Goal: Task Accomplishment & Management: Use online tool/utility

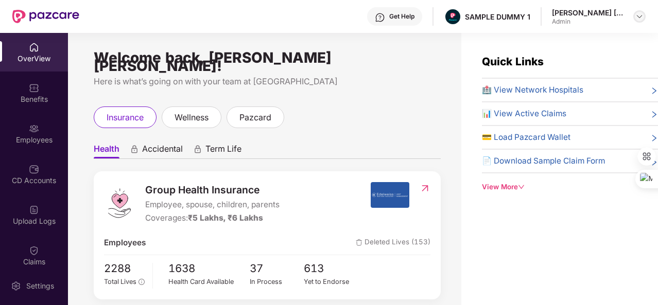
click at [634, 19] on div at bounding box center [639, 16] width 12 height 12
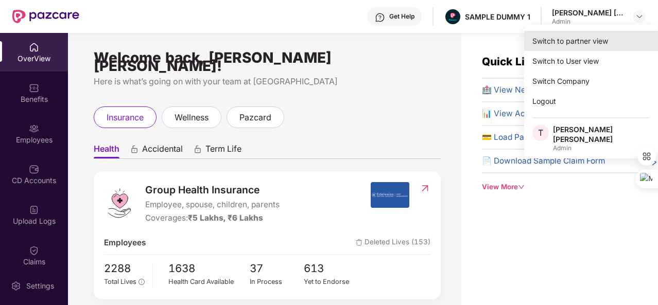
click at [580, 41] on div "Switch to partner view" at bounding box center [591, 41] width 134 height 20
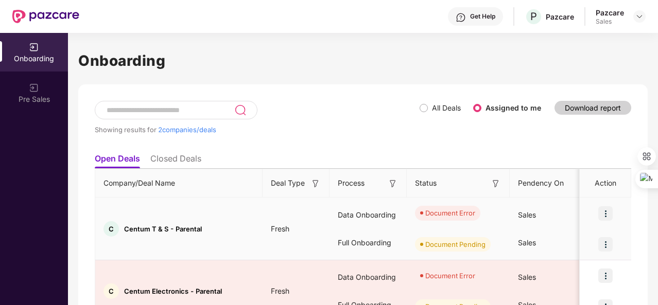
scroll to position [55, 0]
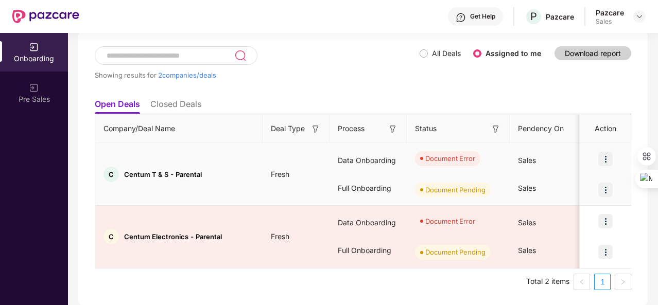
click at [602, 156] on img at bounding box center [605, 159] width 14 height 14
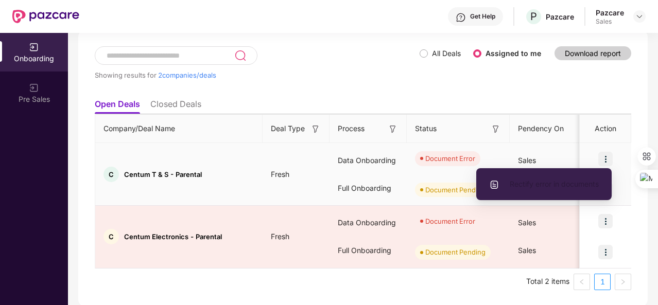
click at [564, 185] on span "Rectify error in documents" at bounding box center [544, 184] width 110 height 11
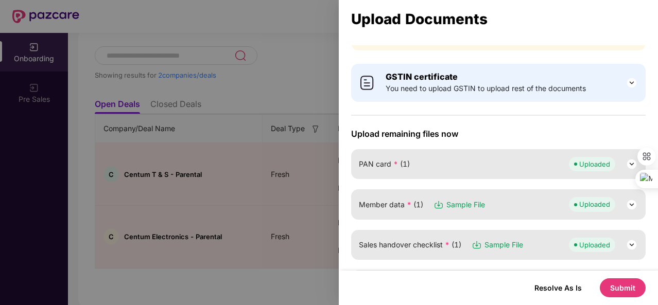
scroll to position [44, 0]
click at [248, 214] on div at bounding box center [329, 152] width 658 height 305
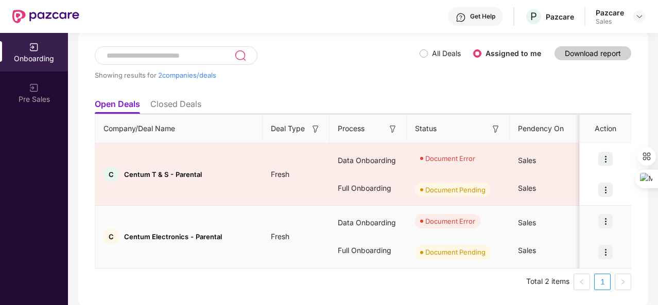
click at [603, 224] on img at bounding box center [605, 221] width 14 height 14
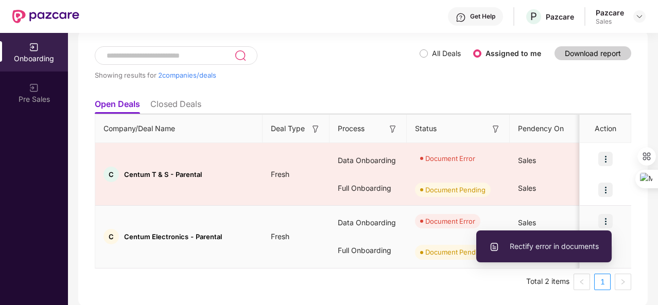
click at [543, 238] on li "Rectify error in documents" at bounding box center [543, 247] width 135 height 22
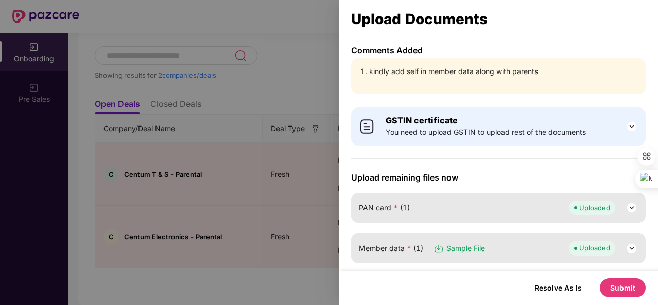
click at [314, 176] on div at bounding box center [329, 152] width 658 height 305
